Goal: Check status

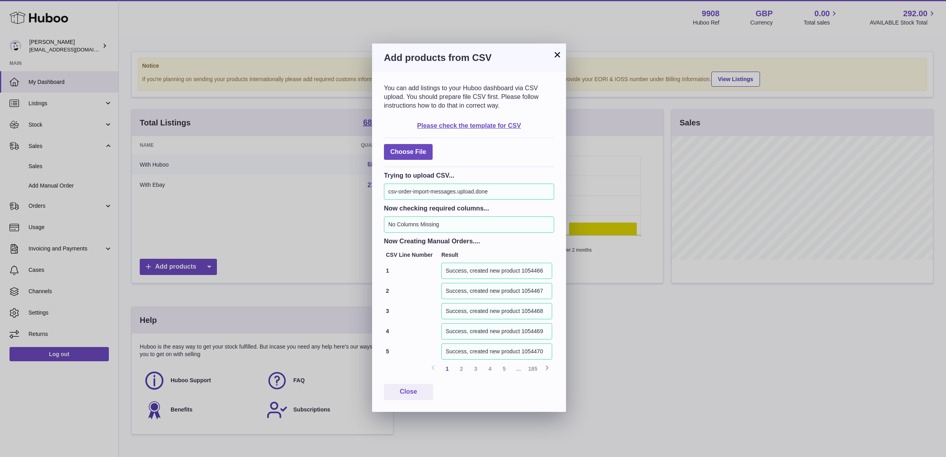
scroll to position [123, 260]
click at [558, 54] on button "×" at bounding box center [556, 54] width 9 height 9
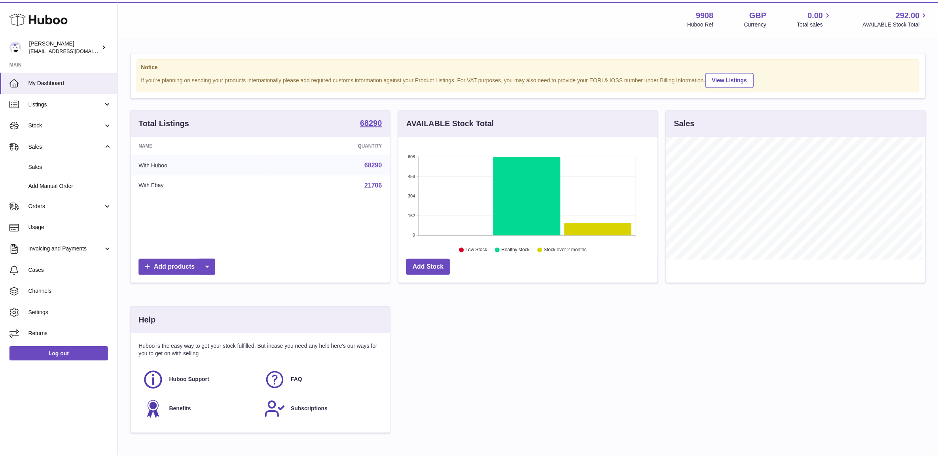
scroll to position [395527, 395392]
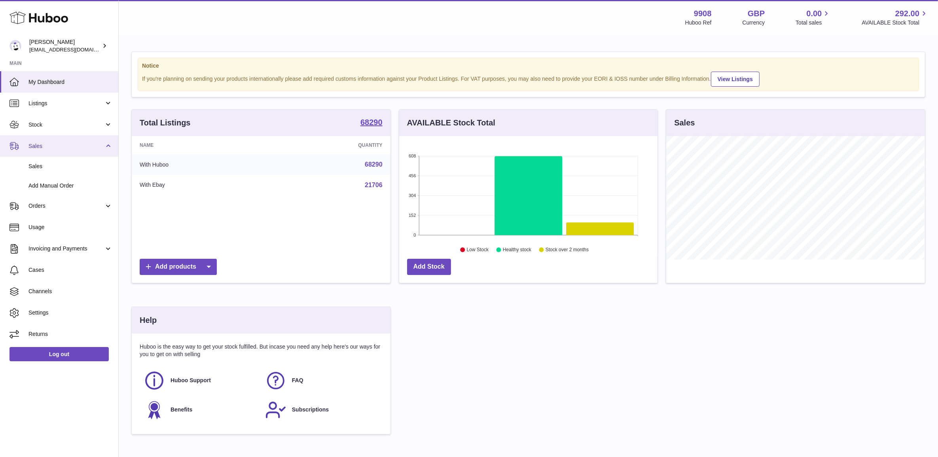
click at [55, 150] on link "Sales" at bounding box center [59, 145] width 118 height 21
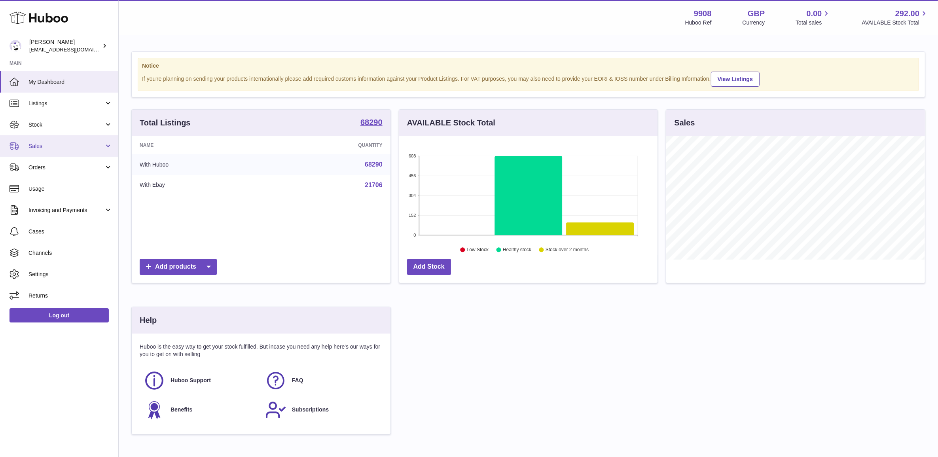
click at [45, 151] on link "Sales" at bounding box center [59, 145] width 118 height 21
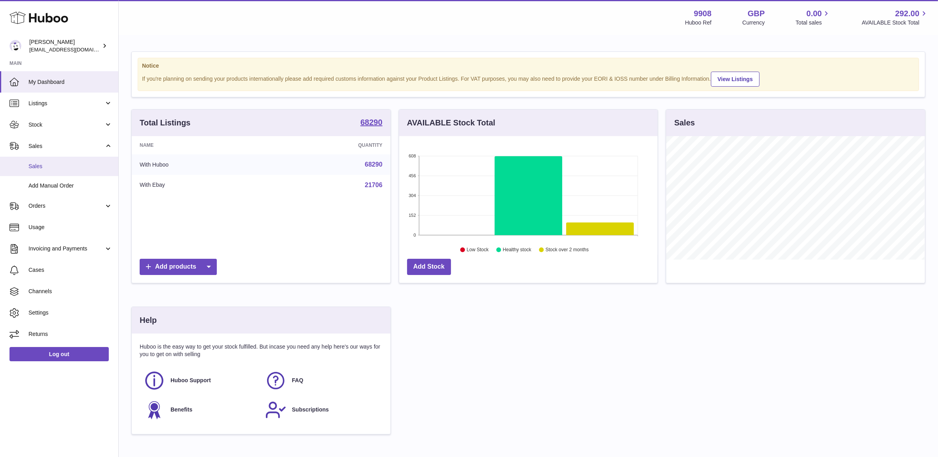
click at [47, 169] on span "Sales" at bounding box center [70, 167] width 84 height 8
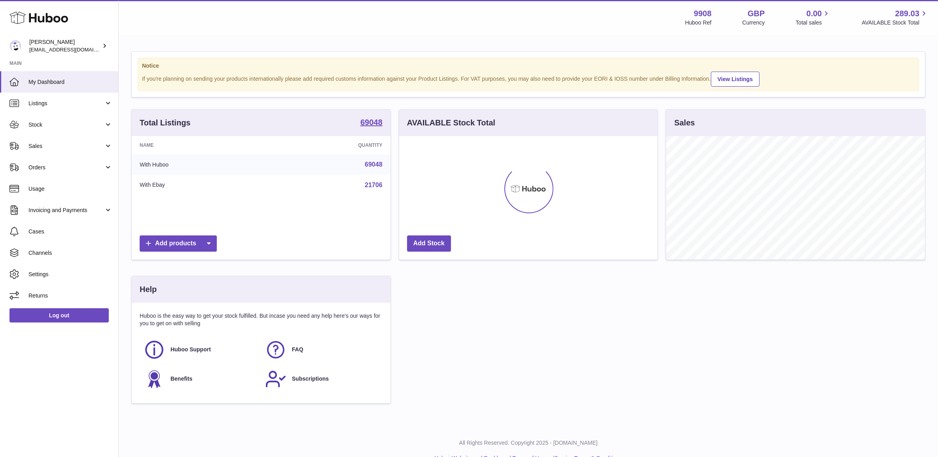
scroll to position [123, 258]
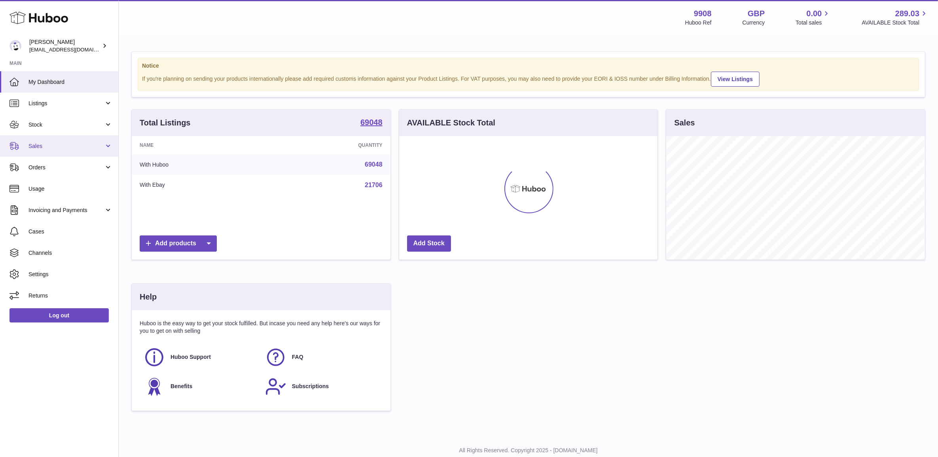
click at [53, 154] on link "Sales" at bounding box center [59, 145] width 118 height 21
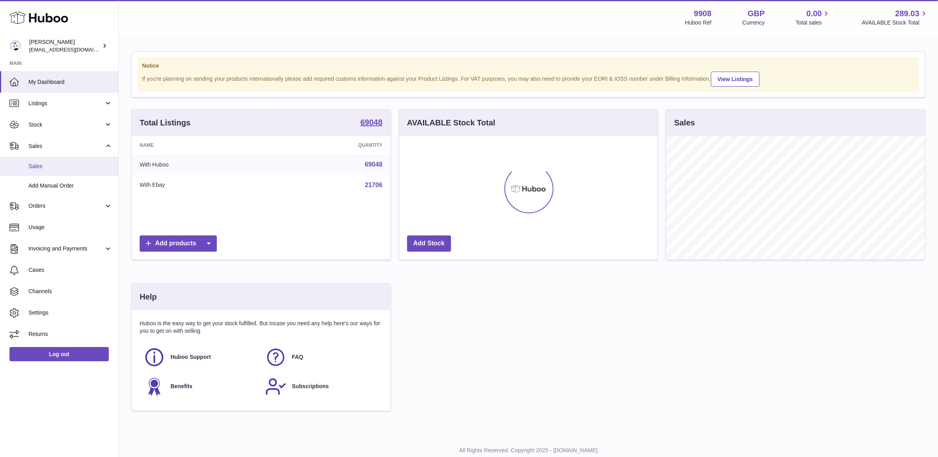
click at [60, 168] on span "Sales" at bounding box center [70, 167] width 84 height 8
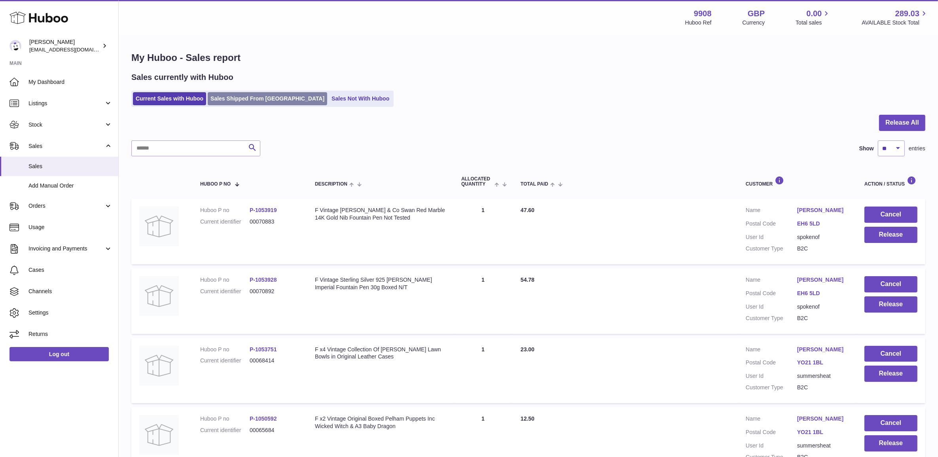
click at [252, 98] on link "Sales Shipped From Huboo" at bounding box center [267, 98] width 119 height 13
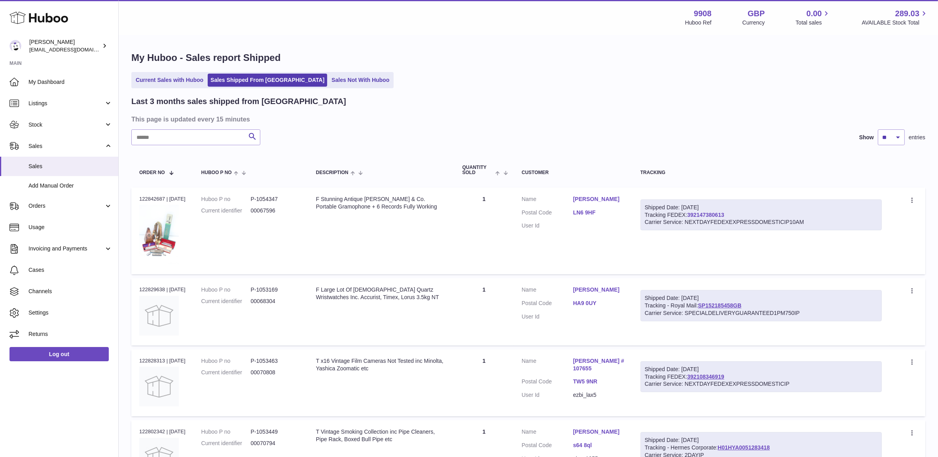
drag, startPoint x: 736, startPoint y: 214, endPoint x: 694, endPoint y: 216, distance: 41.6
click at [694, 216] on div "Shipped Date: 15th Aug 2025 Tracking FEDEX: 392147380613 Carrier Service: NEXTD…" at bounding box center [762, 214] width 242 height 31
copy link "392147380613"
